Goal: Complete application form

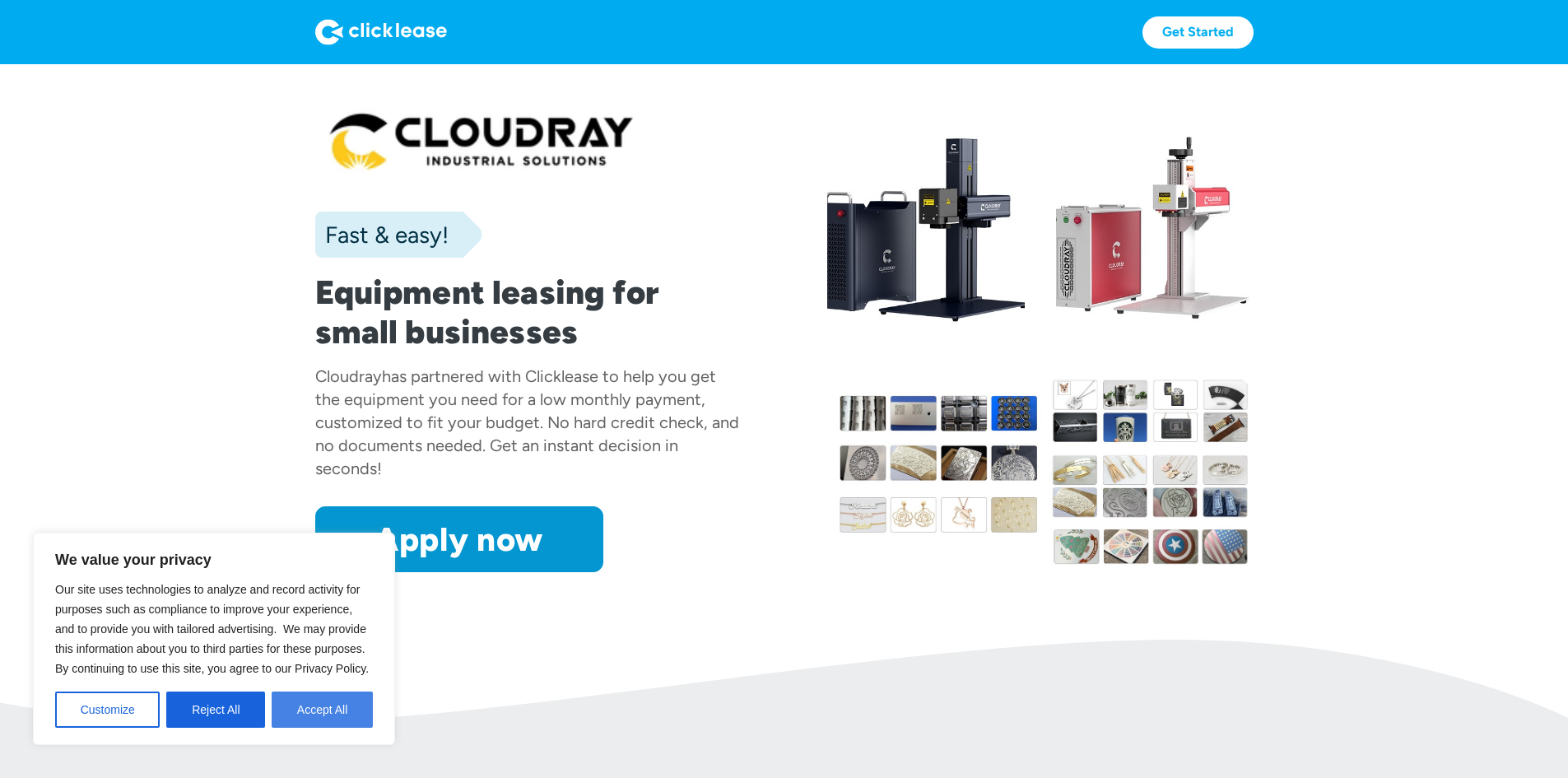
click at [310, 704] on button "Accept All" at bounding box center [322, 709] width 101 height 36
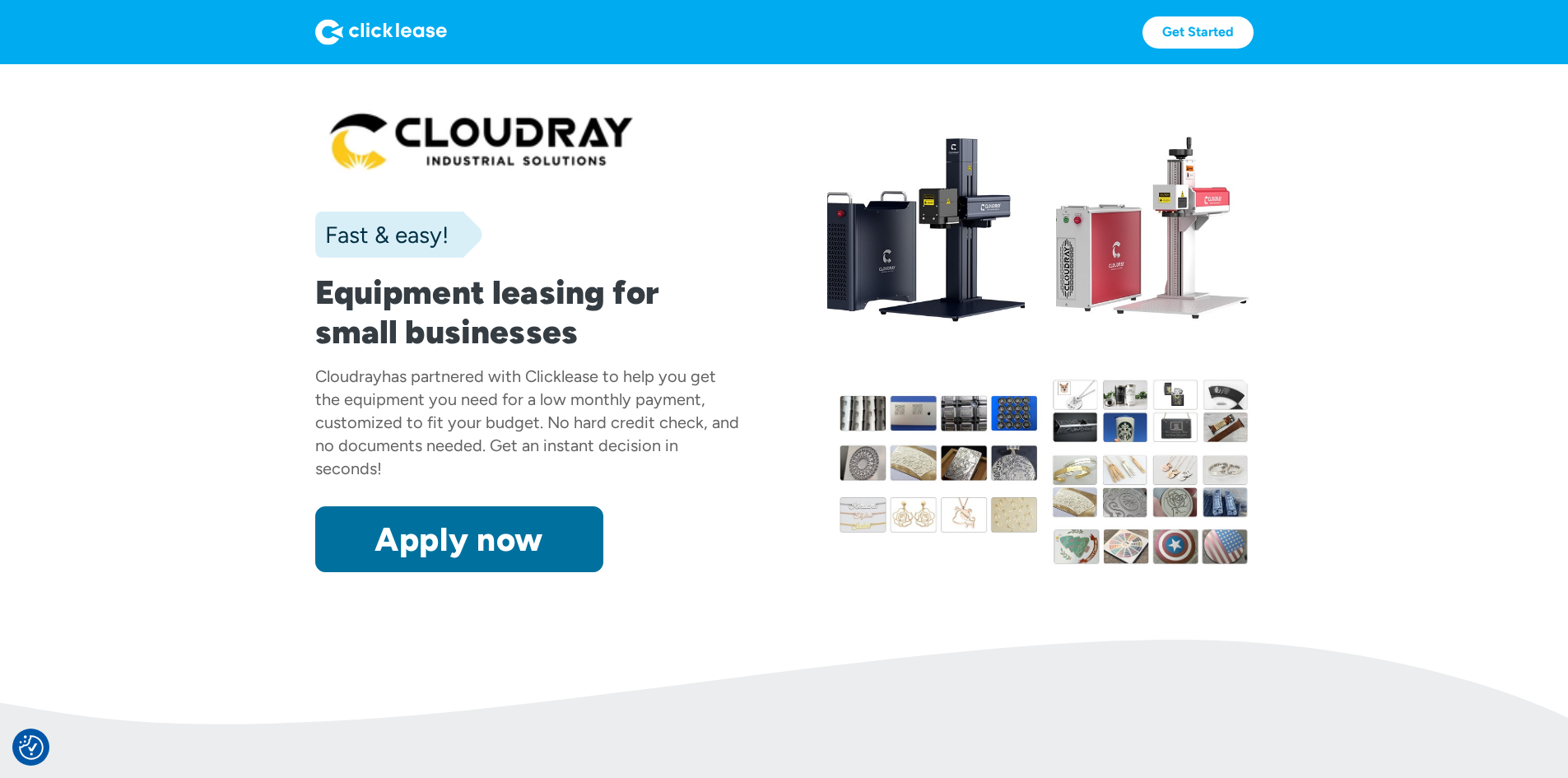
click at [382, 571] on link "Apply now" at bounding box center [459, 538] width 288 height 66
